Goal: Task Accomplishment & Management: Manage account settings

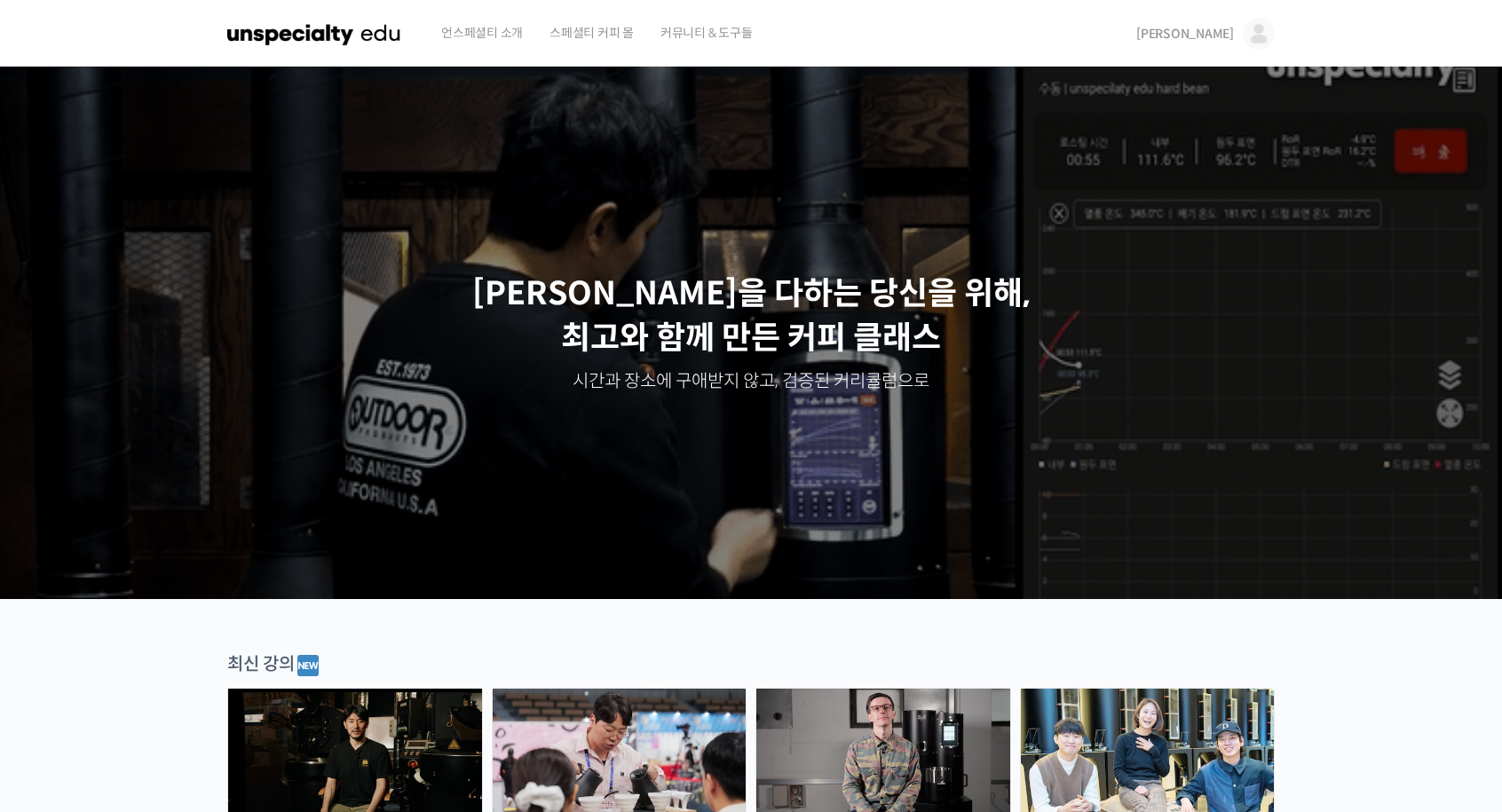
click at [1218, 30] on span "[PERSON_NAME]" at bounding box center [1185, 33] width 97 height 16
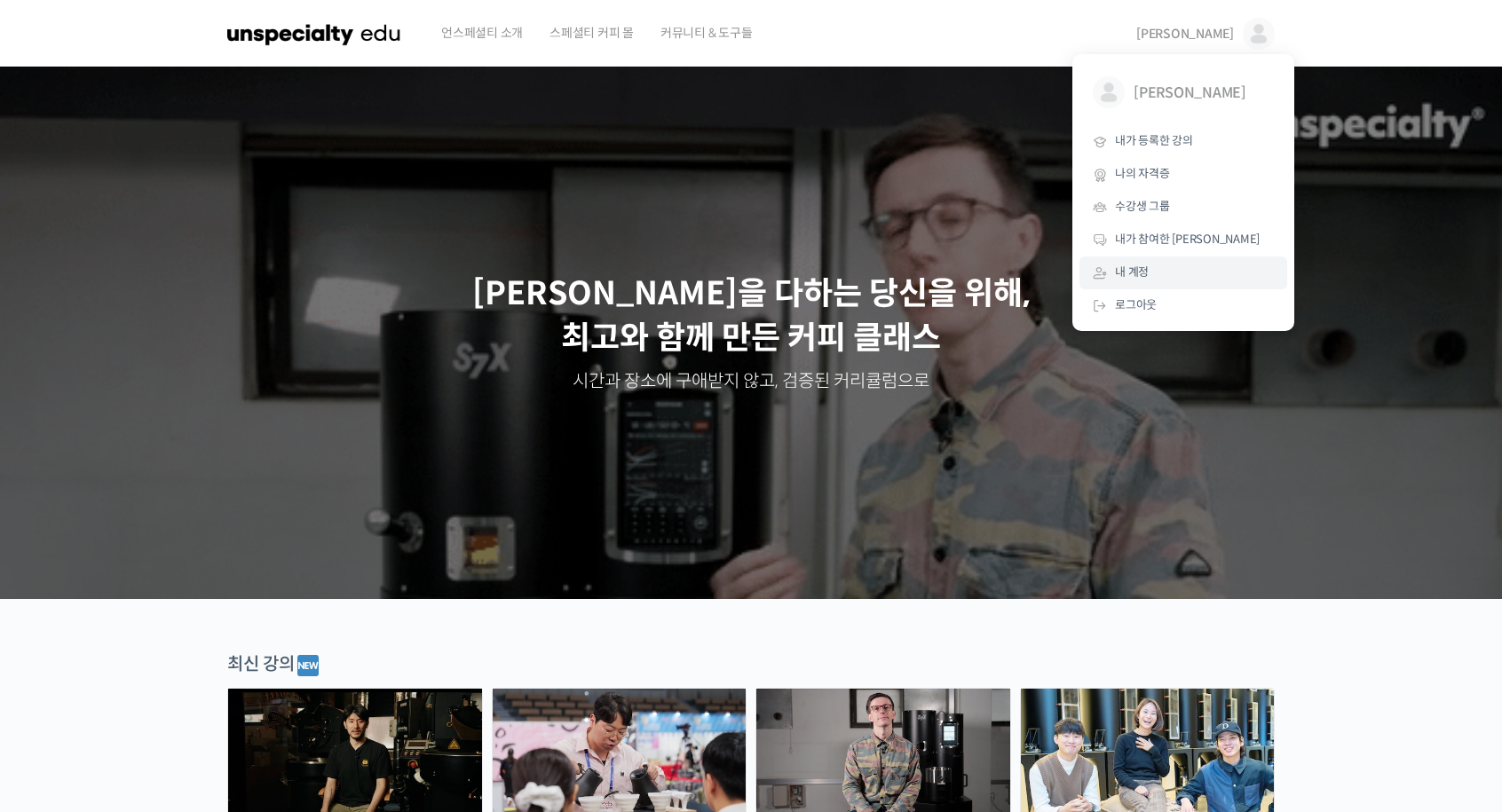
click at [1156, 280] on link "내 계정" at bounding box center [1183, 273] width 207 height 33
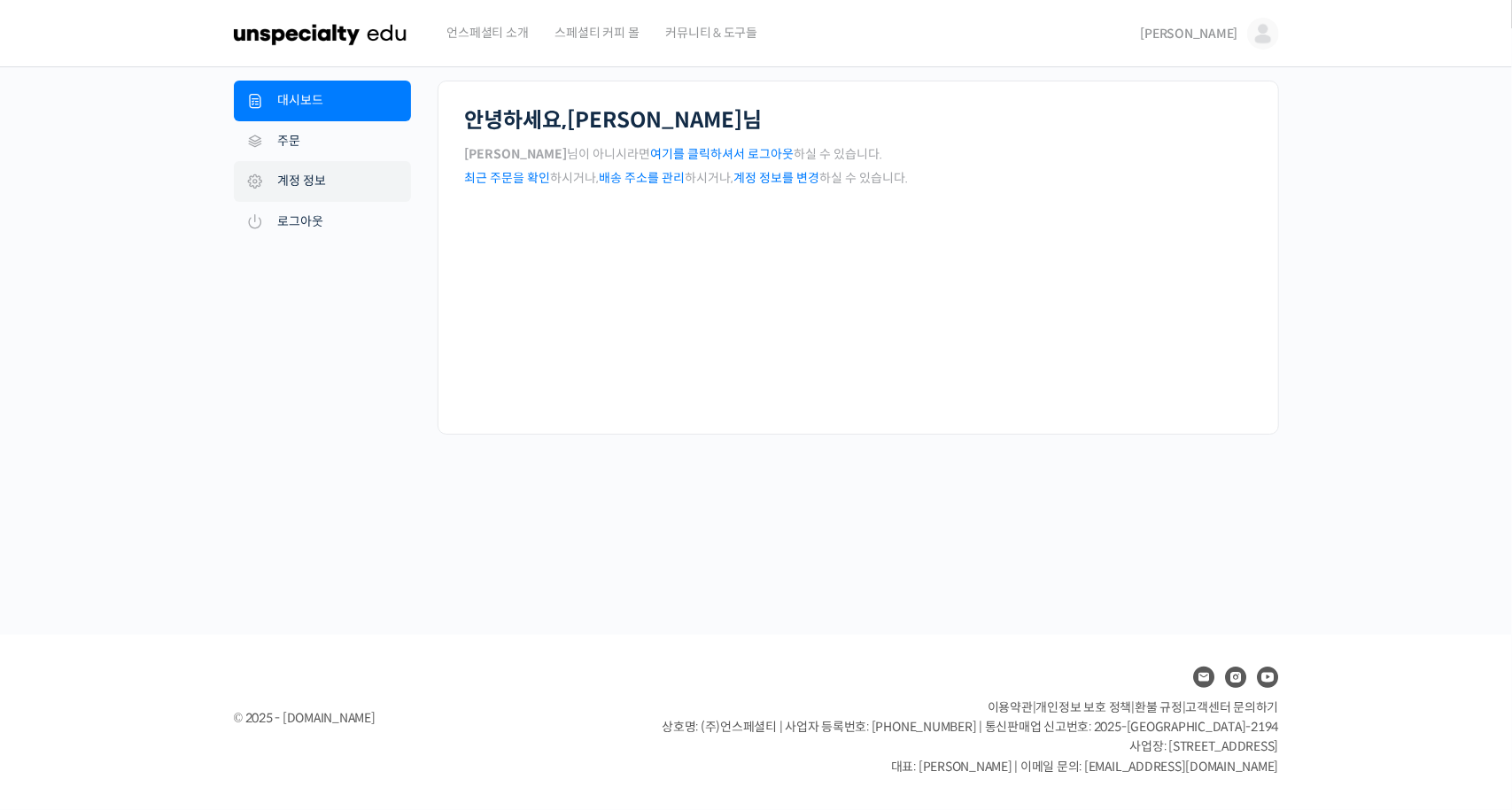
click at [330, 190] on link "계정 정보" at bounding box center [321, 181] width 177 height 40
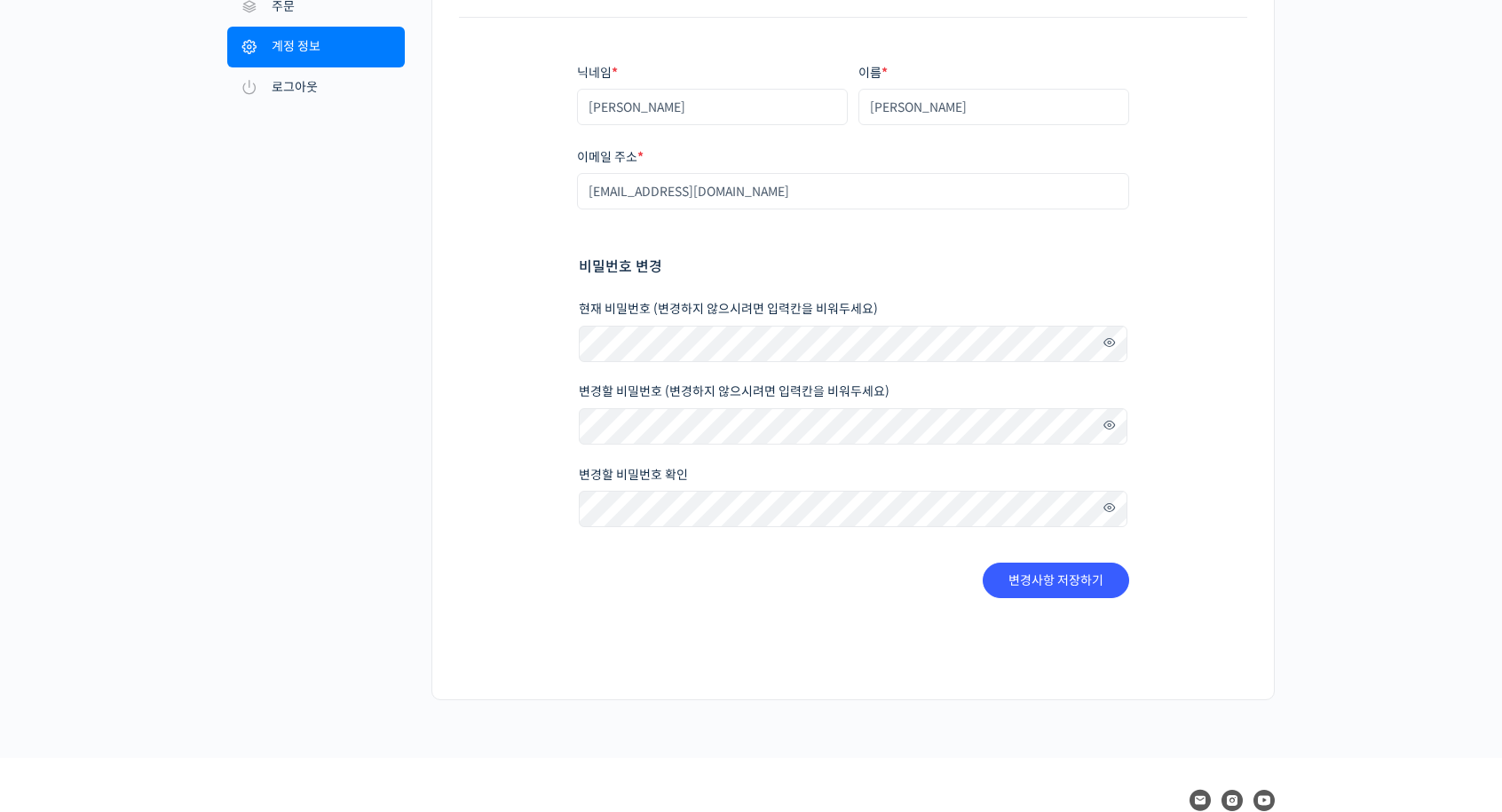
scroll to position [177, 0]
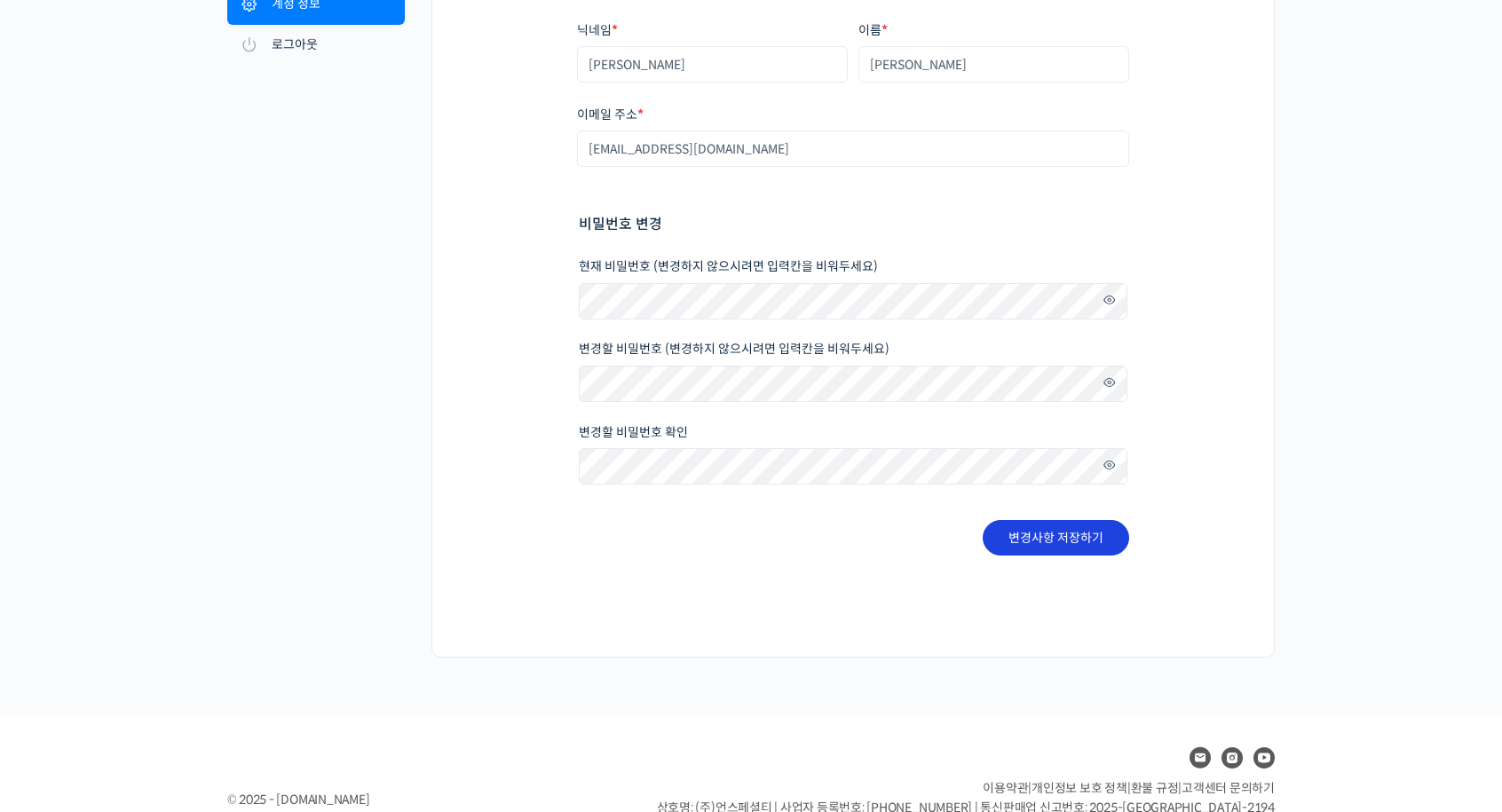
click at [1022, 528] on button "변경사항 저장하기" at bounding box center [1056, 538] width 147 height 36
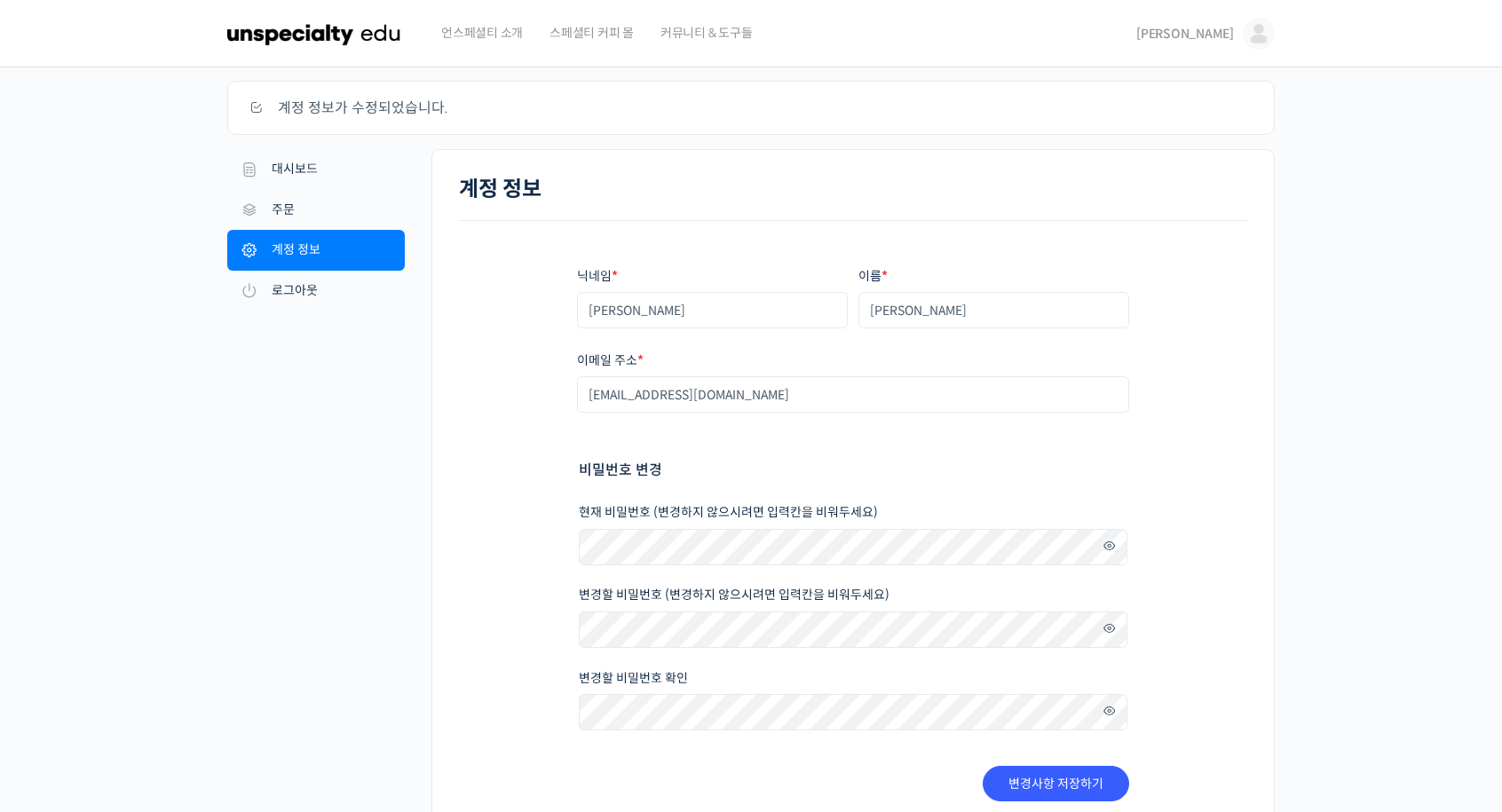
click at [365, 41] on img at bounding box center [315, 34] width 174 height 53
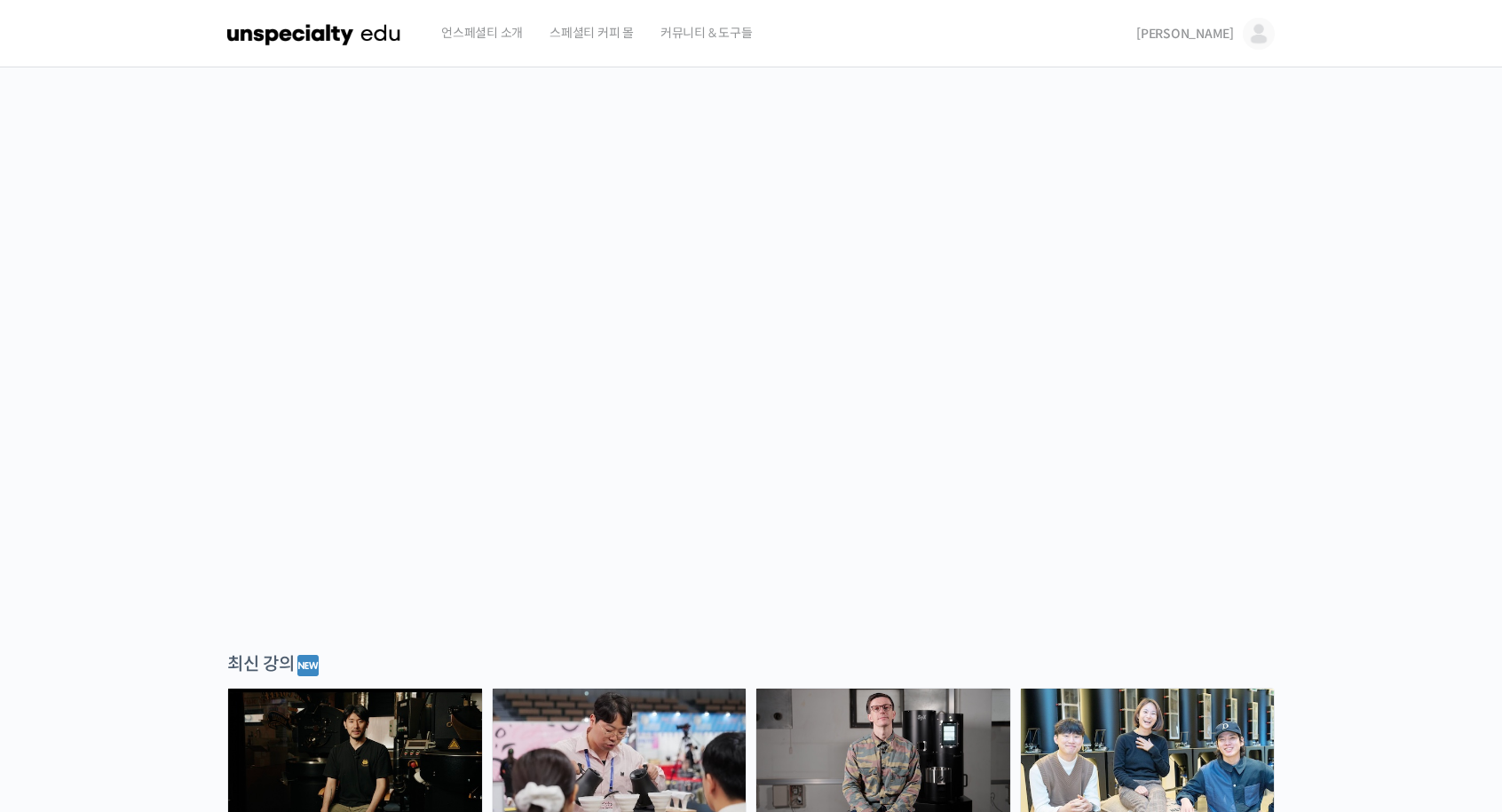
click at [1237, 20] on link "신윤철" at bounding box center [1205, 34] width 139 height 68
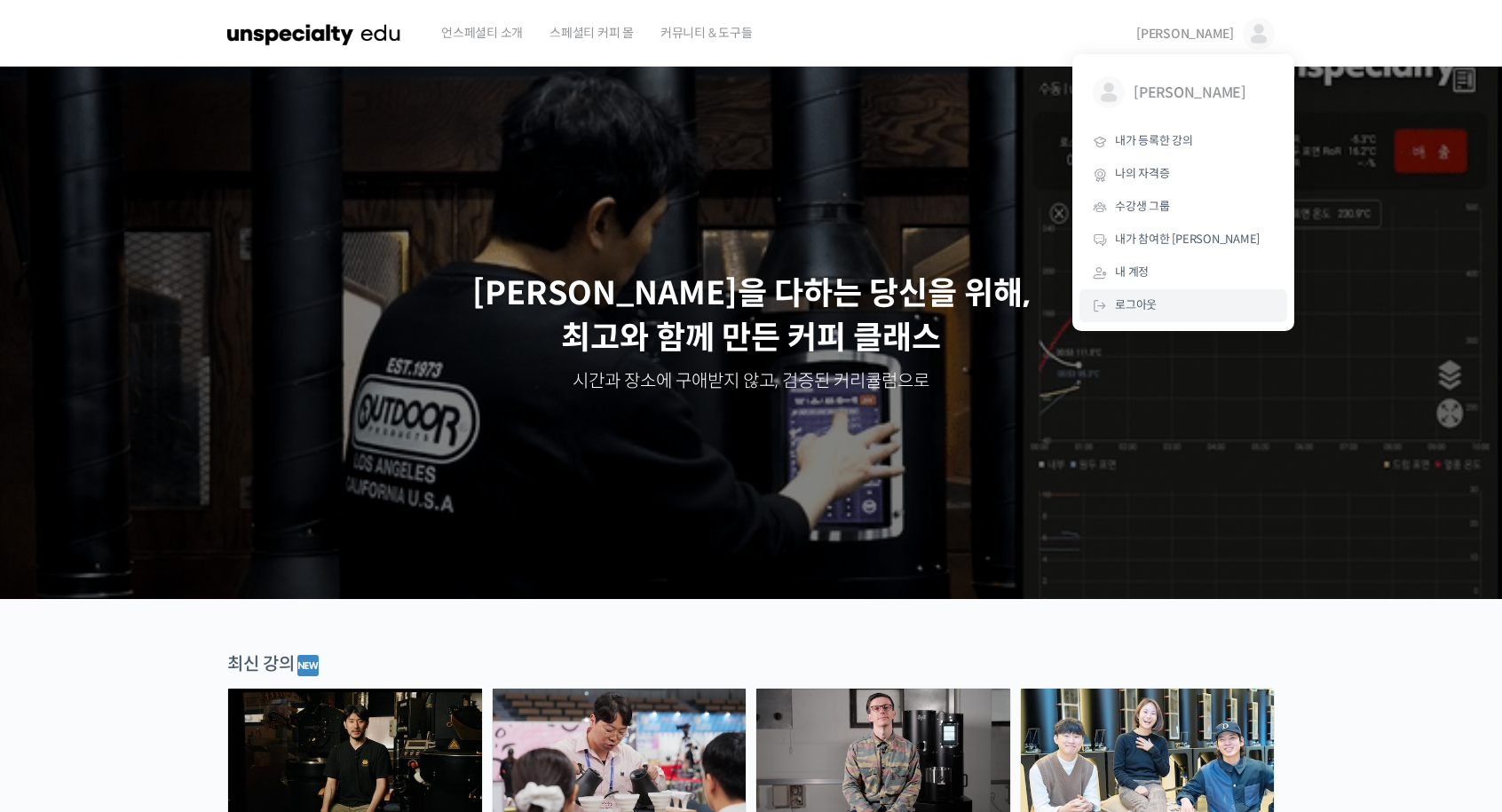
click at [1191, 307] on link "로그아웃" at bounding box center [1183, 306] width 207 height 33
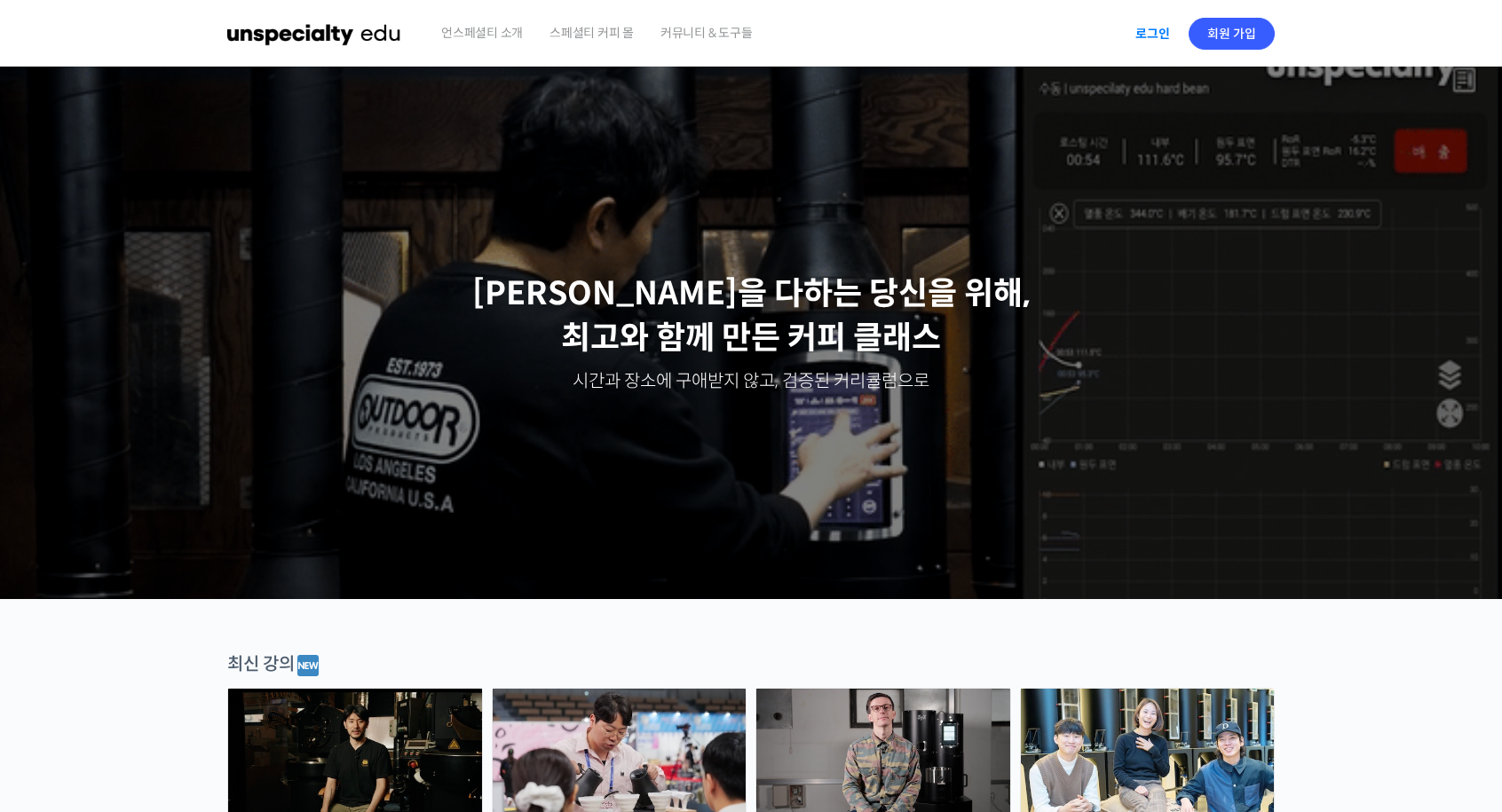
click at [1143, 40] on link "로그인" at bounding box center [1152, 34] width 56 height 40
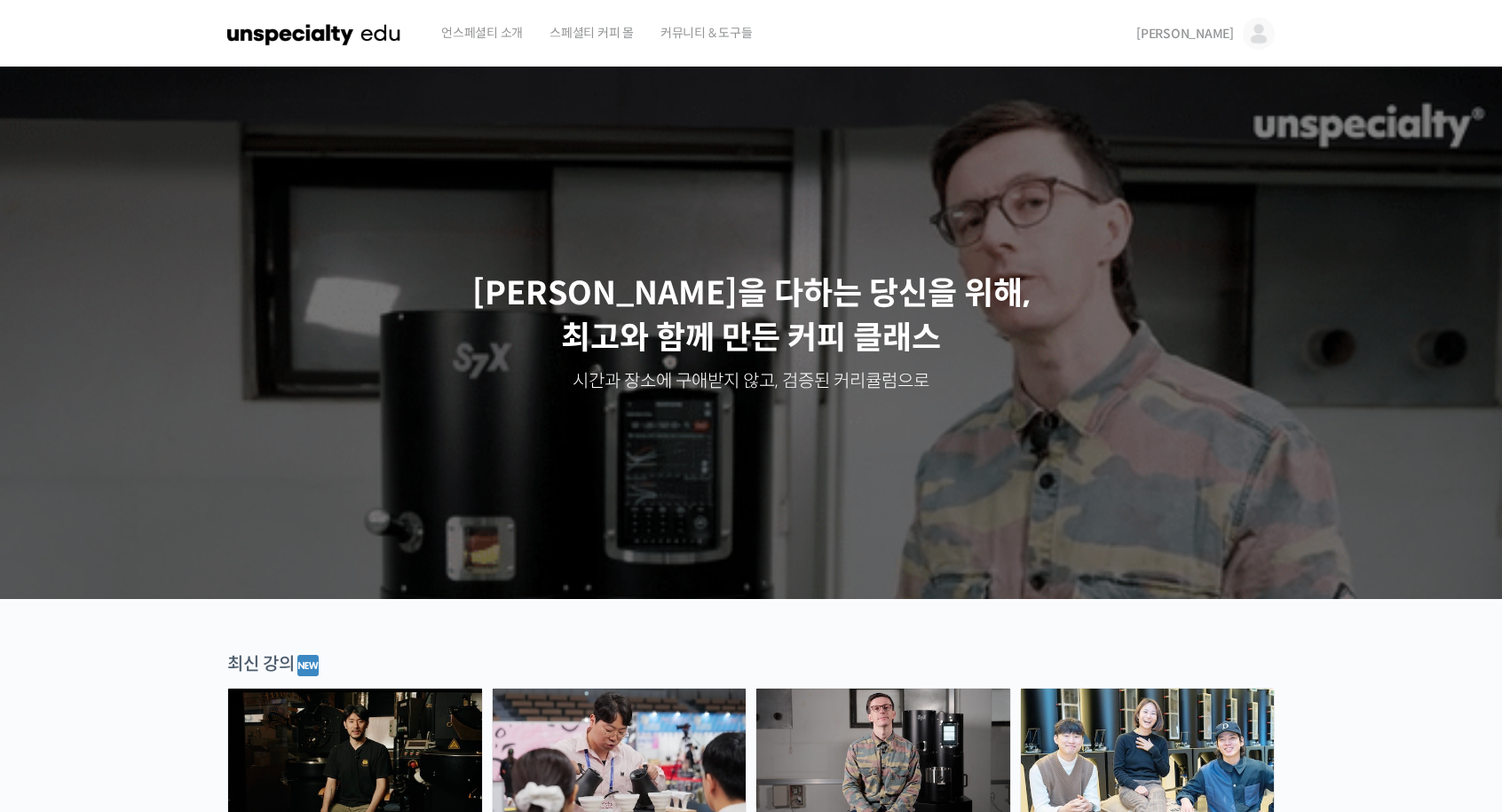
click at [1257, 42] on img at bounding box center [1258, 33] width 32 height 32
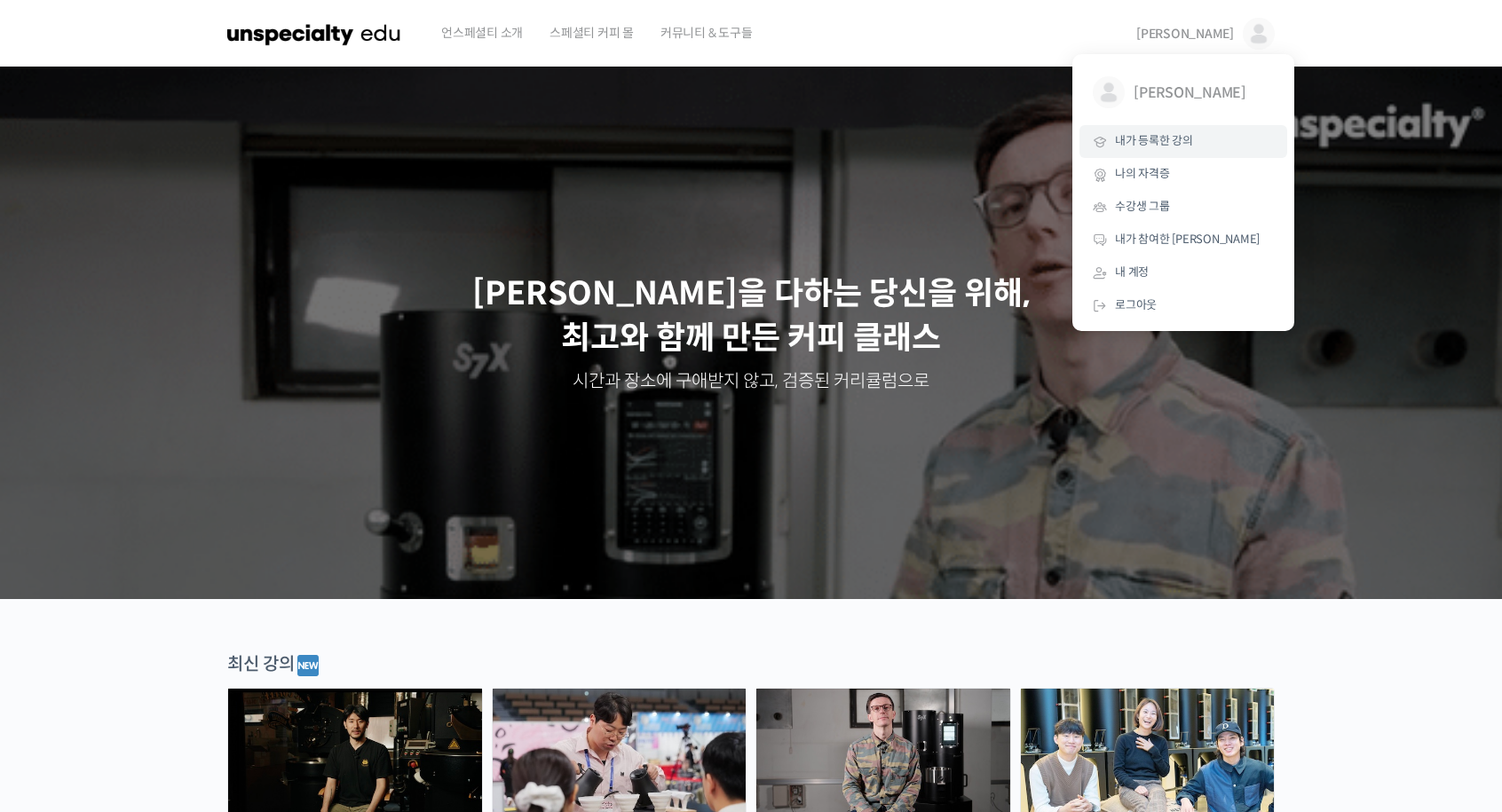
click at [1186, 147] on span "내가 등록한 강의" at bounding box center [1153, 140] width 78 height 15
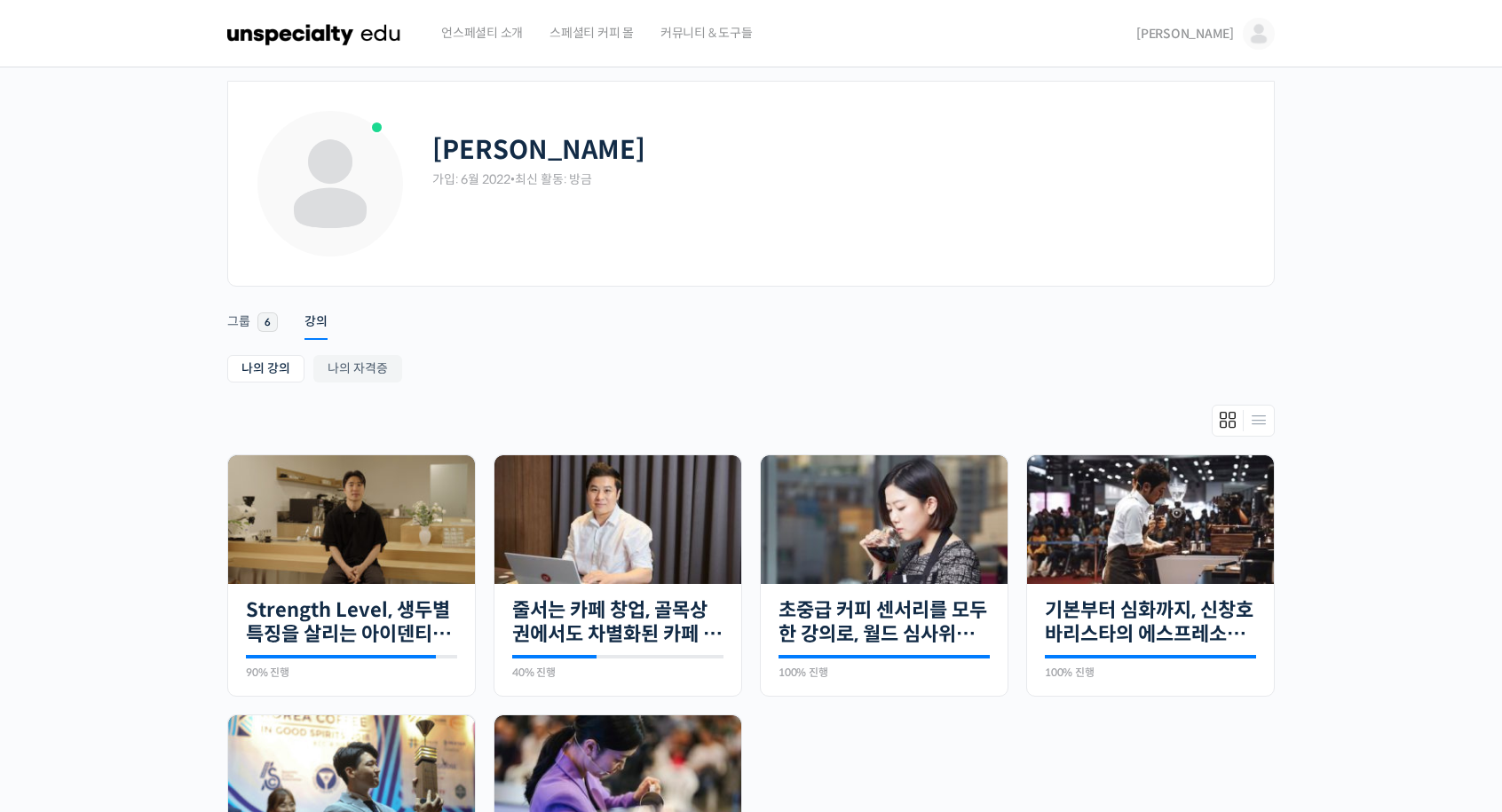
click at [442, 33] on span "언스페셜티 소개" at bounding box center [482, 33] width 82 height 68
